Goal: Transaction & Acquisition: Purchase product/service

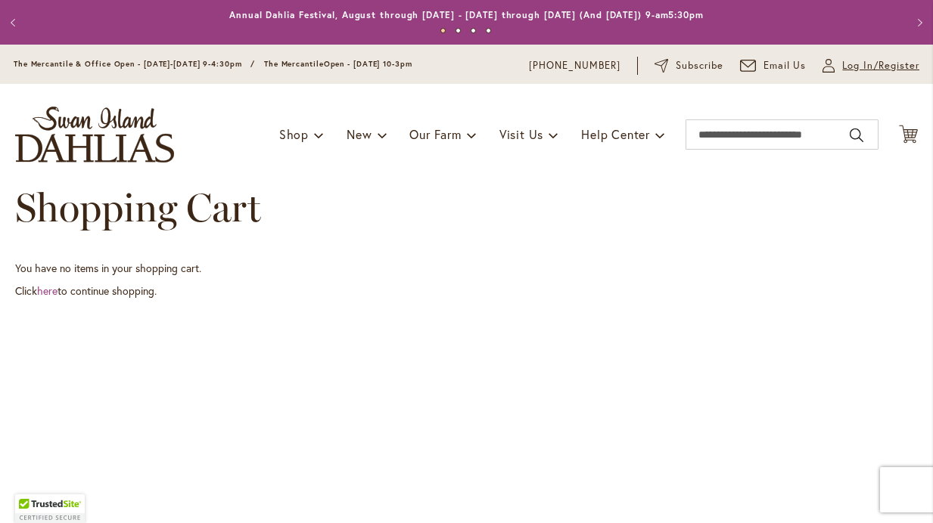
click at [864, 65] on span "Log In/Register" at bounding box center [880, 65] width 77 height 15
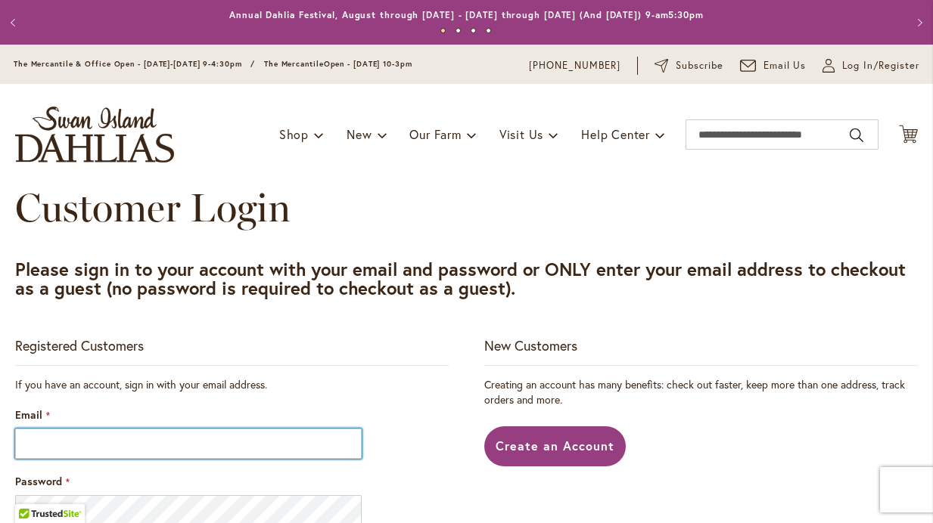
click at [292, 449] on input "Email" at bounding box center [188, 444] width 346 height 30
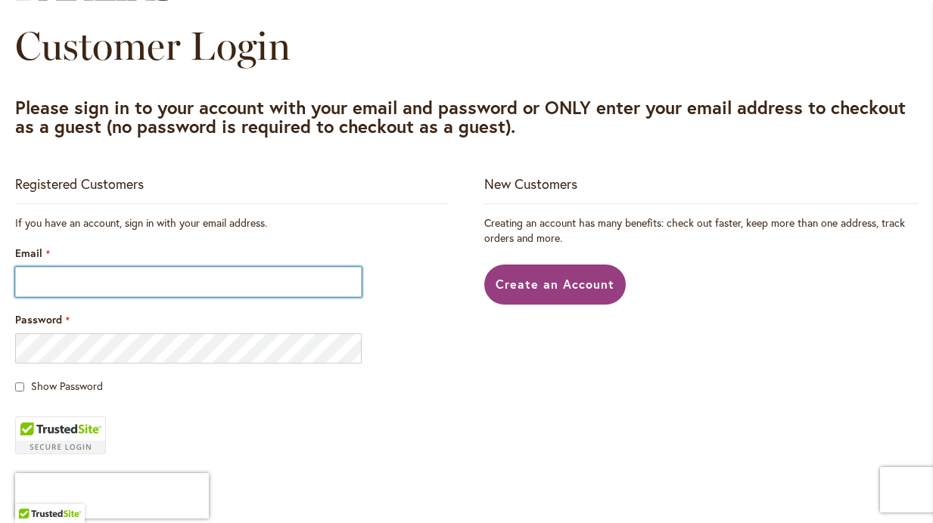
scroll to position [164, 0]
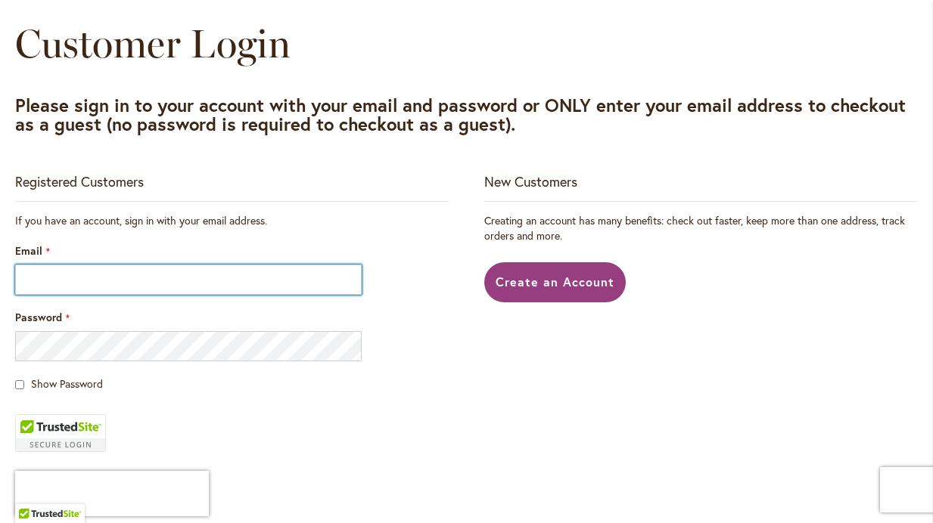
click at [322, 289] on input "Email" at bounding box center [188, 280] width 346 height 30
type input "**********"
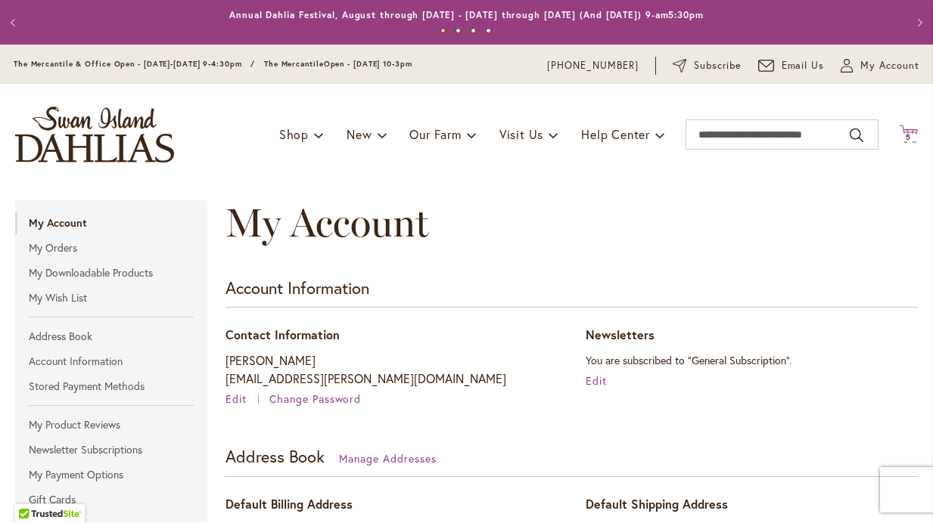
click at [908, 139] on icon at bounding box center [908, 134] width 19 height 18
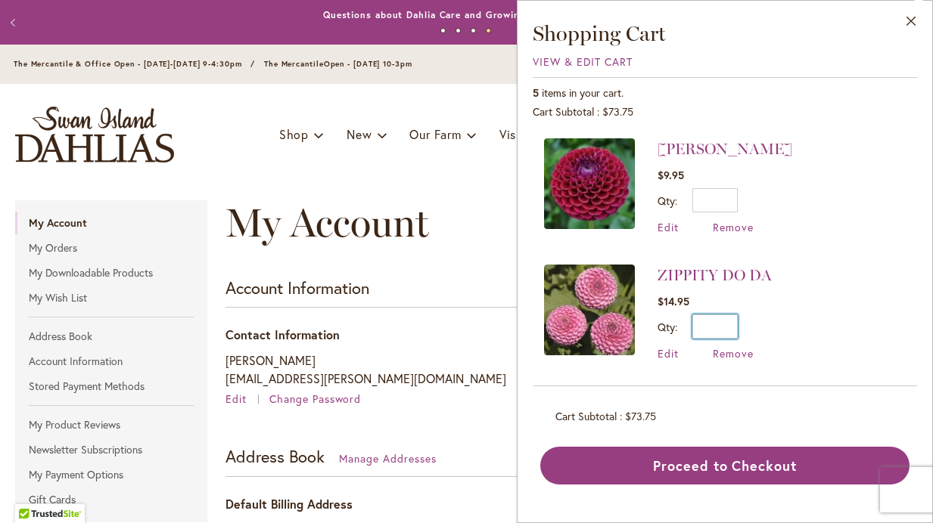
click at [707, 327] on input "*" at bounding box center [714, 327] width 45 height 24
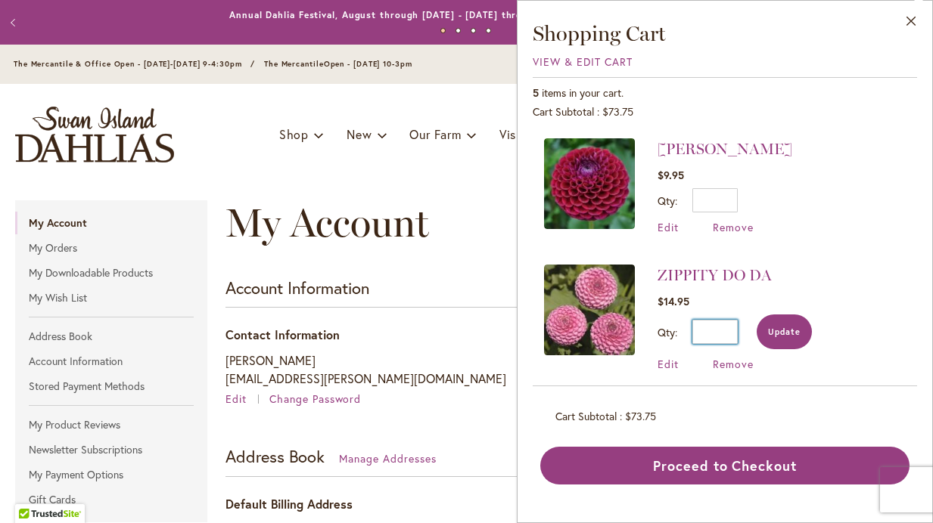
type input "*"
click at [794, 322] on button "Update" at bounding box center [784, 332] width 55 height 35
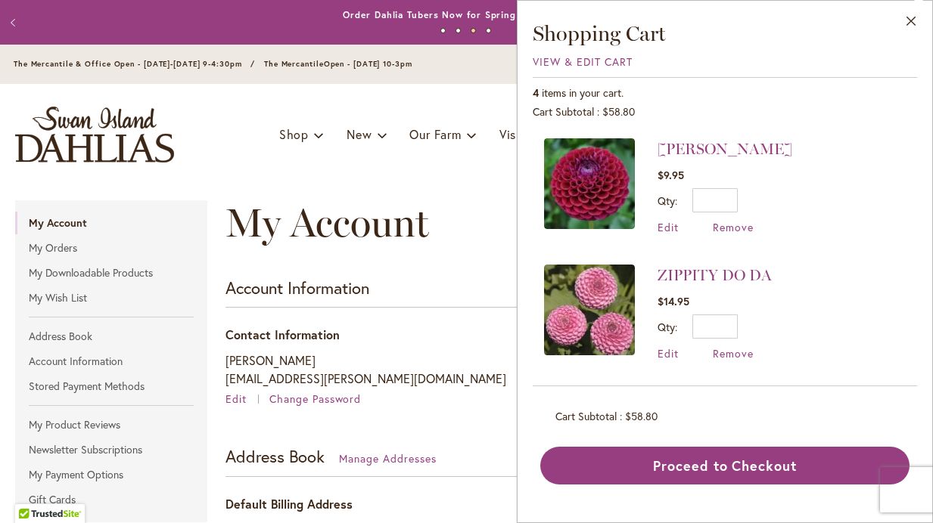
click at [300, 111] on div "Toggle Nav Shop Dahlia Tubers Collections Fresh Cut Dahlias Gardening Supplies …" at bounding box center [466, 134] width 933 height 101
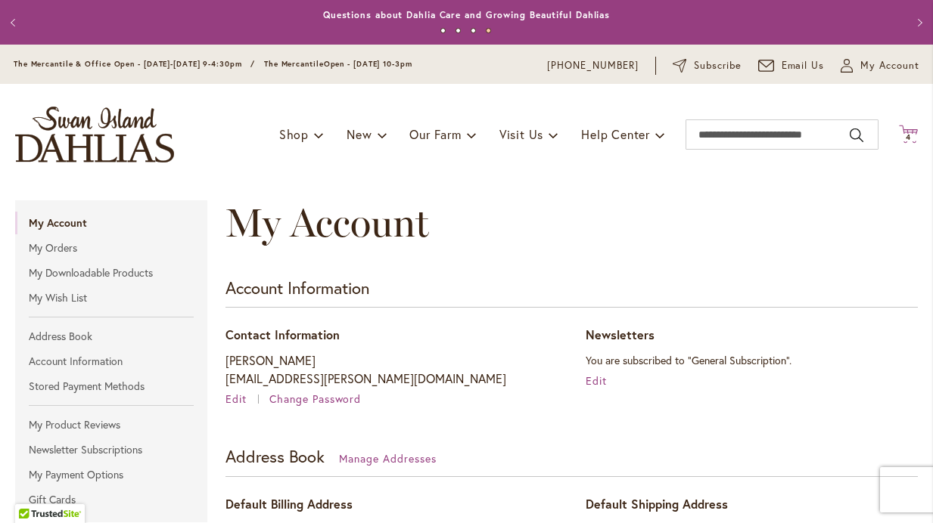
click at [905, 134] on span "4 4 items" at bounding box center [908, 138] width 15 height 8
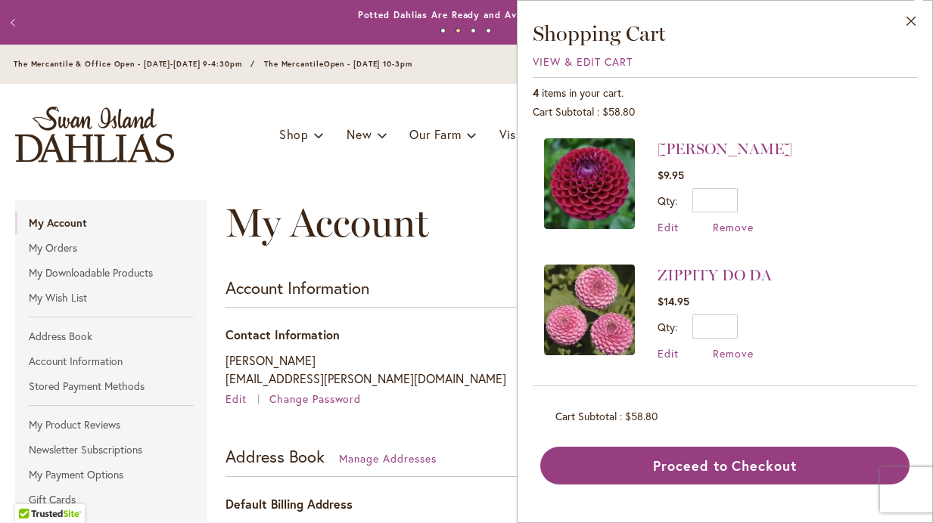
click at [318, 100] on div "Toggle Nav Shop Dahlia Tubers Collections Fresh Cut Dahlias Gardening Supplies …" at bounding box center [466, 134] width 933 height 101
